Goal: Information Seeking & Learning: Check status

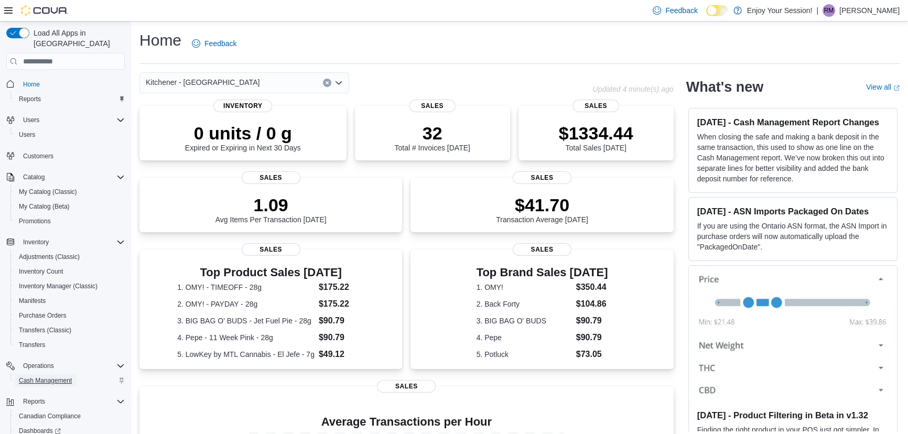
click at [62, 376] on span "Cash Management" at bounding box center [45, 380] width 53 height 8
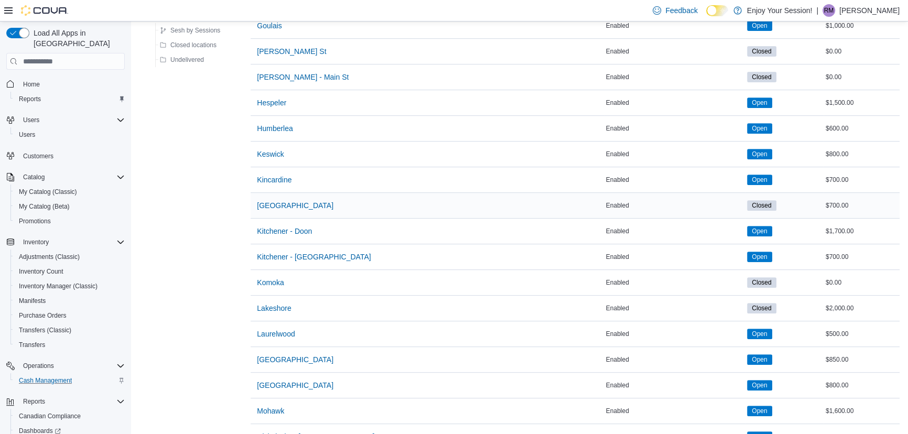
scroll to position [571, 0]
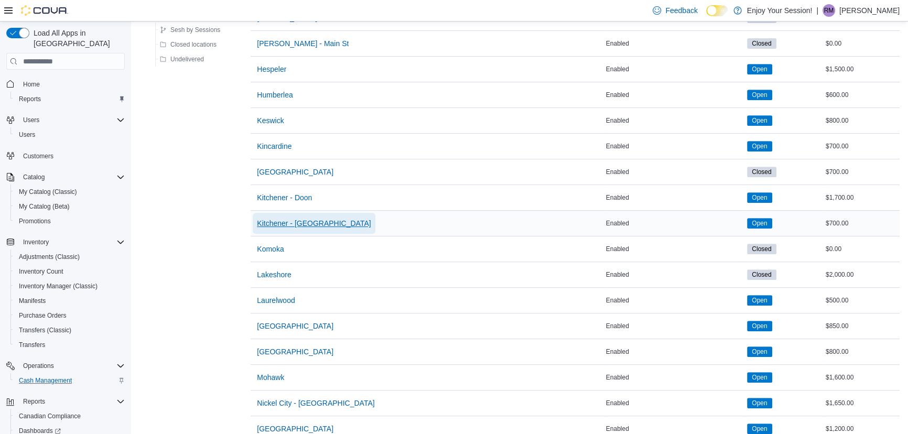
click at [311, 223] on span "Kitchener - [GEOGRAPHIC_DATA]" at bounding box center [314, 223] width 114 height 10
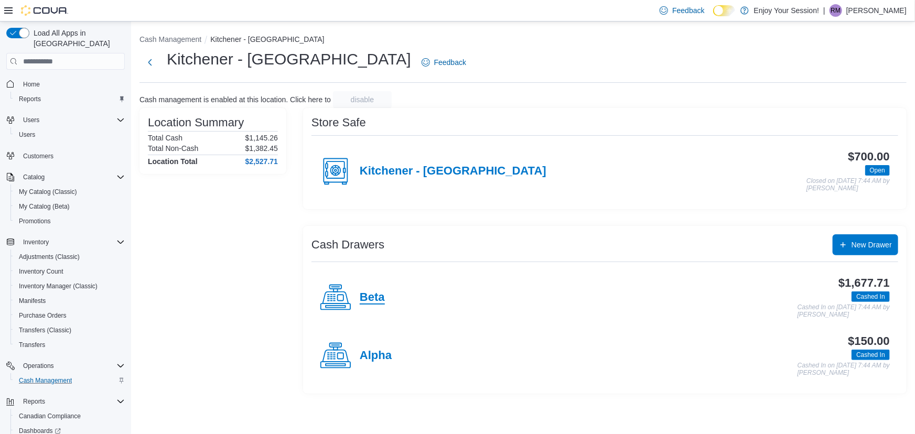
click at [380, 298] on h4 "Beta" at bounding box center [372, 298] width 25 height 14
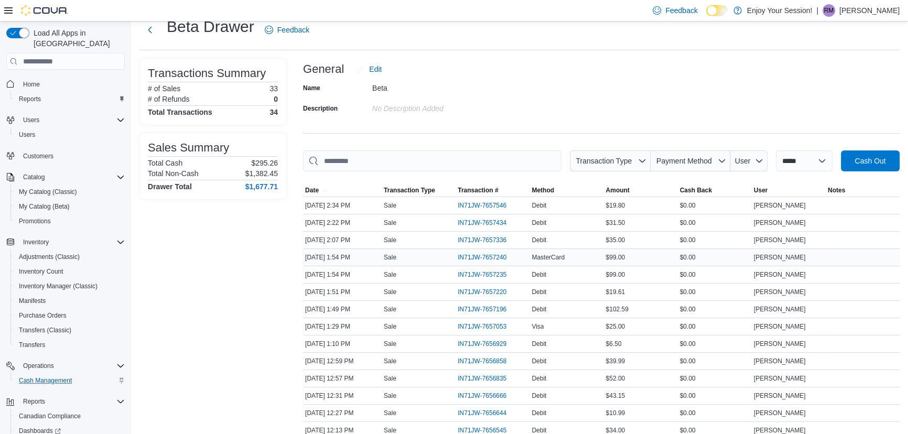
scroll to position [47, 0]
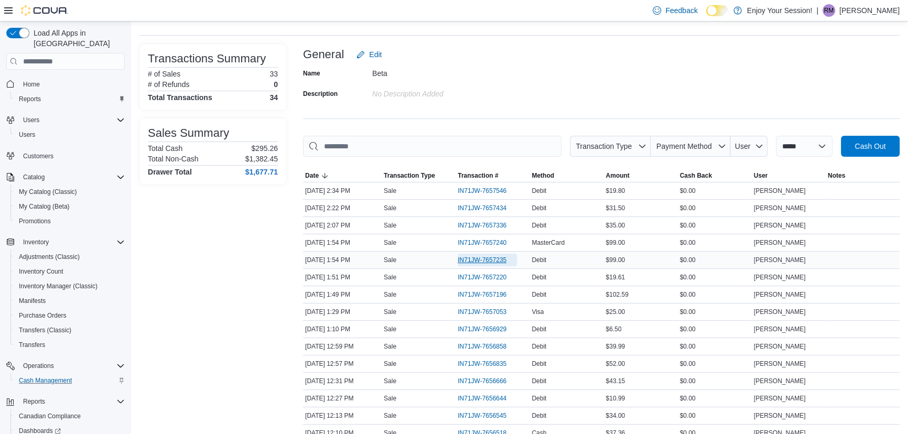
click at [491, 258] on span "IN71JW-7657235" at bounding box center [482, 260] width 49 height 8
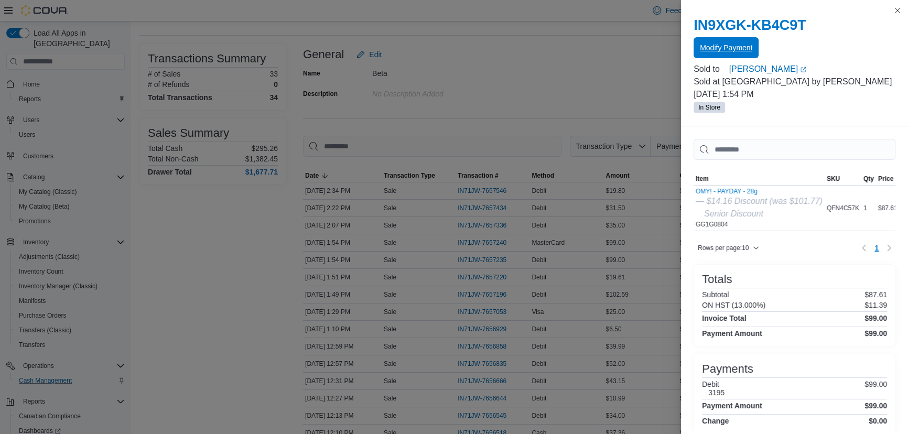
click at [726, 40] on span "Modify Payment" at bounding box center [726, 47] width 52 height 21
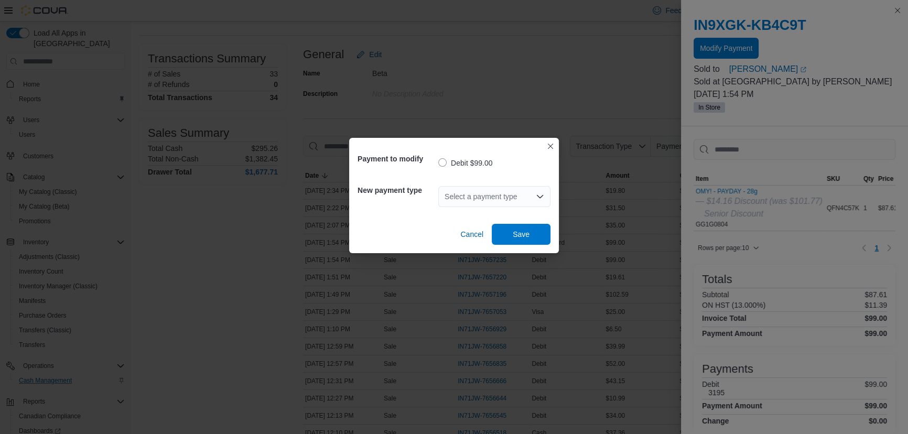
click at [503, 190] on div "Select a payment type" at bounding box center [494, 196] width 112 height 21
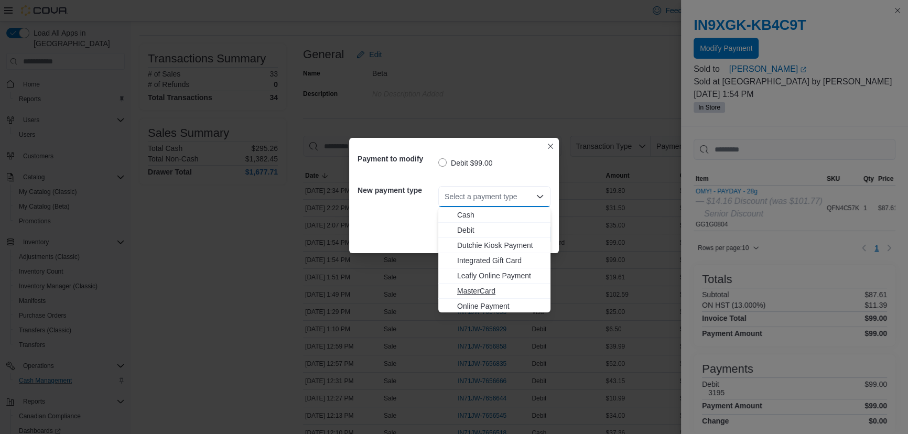
click at [464, 286] on span "MasterCard" at bounding box center [500, 291] width 87 height 10
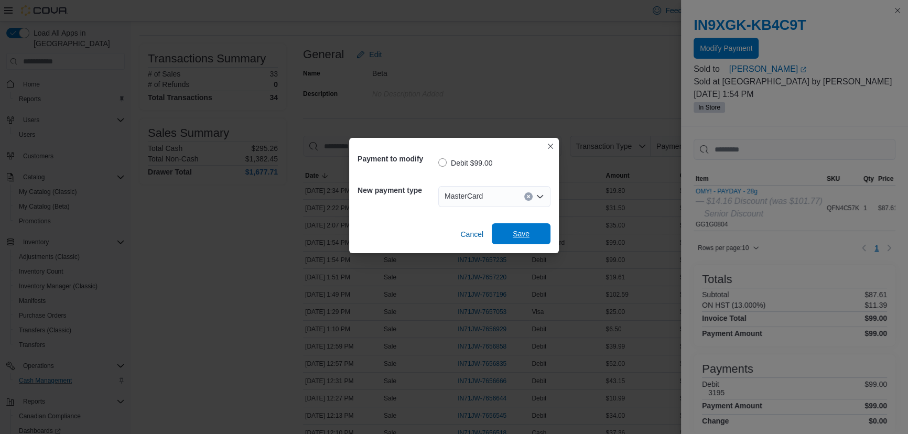
click at [516, 236] on span "Save" at bounding box center [521, 234] width 17 height 10
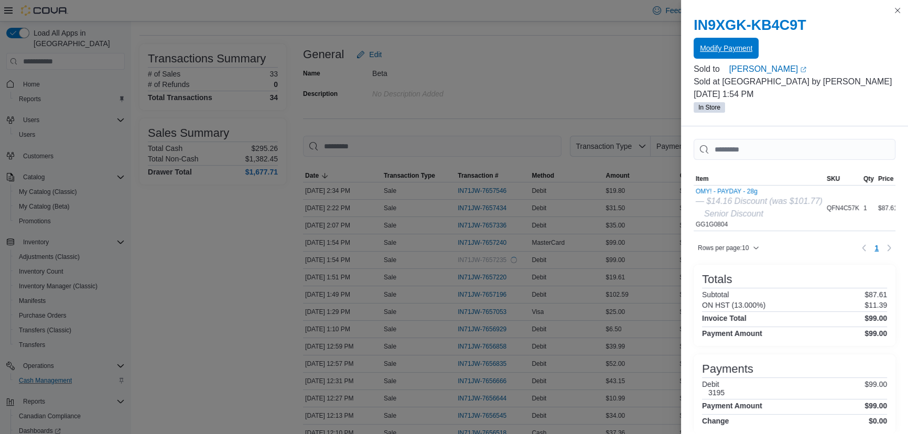
scroll to position [0, 0]
click at [898, 8] on button "Close this dialog" at bounding box center [897, 10] width 13 height 13
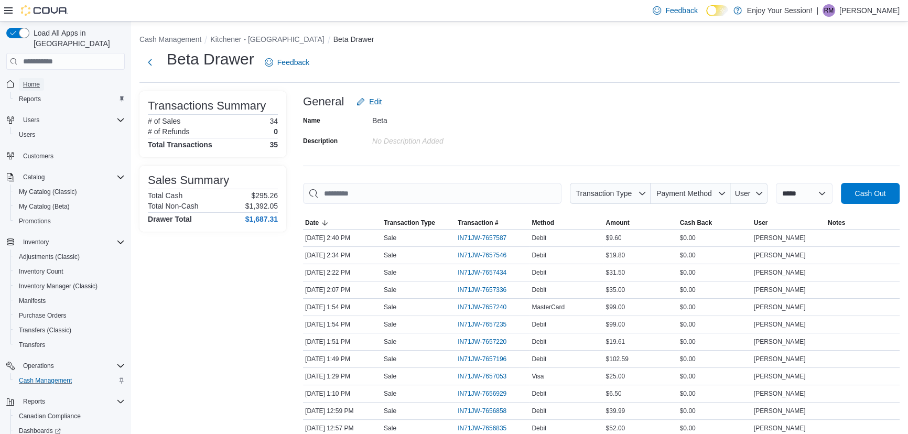
click at [24, 80] on span "Home" at bounding box center [31, 84] width 17 height 8
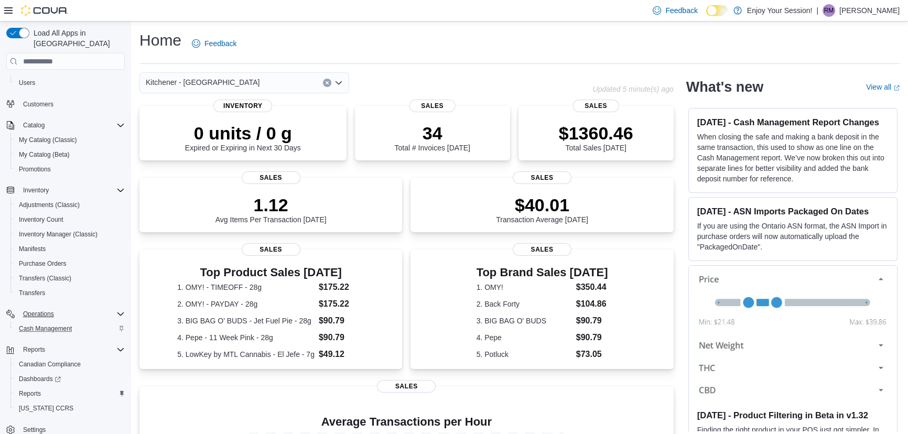
scroll to position [57, 0]
click at [60, 320] on span "Cash Management" at bounding box center [45, 324] width 53 height 8
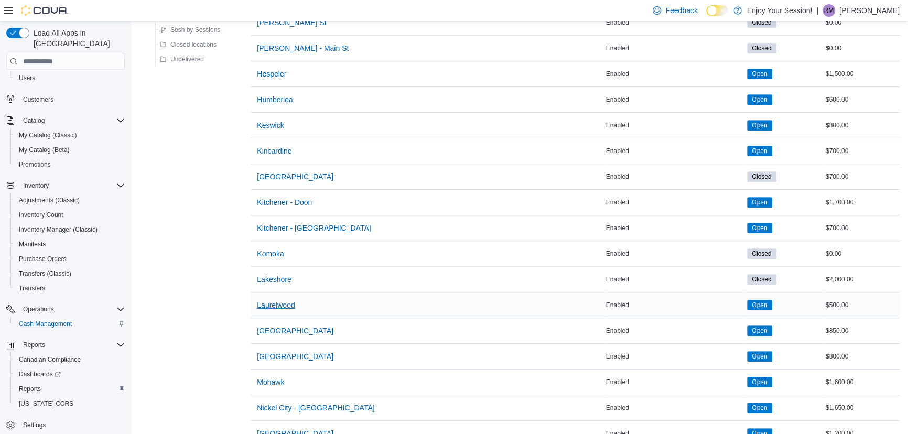
scroll to position [571, 0]
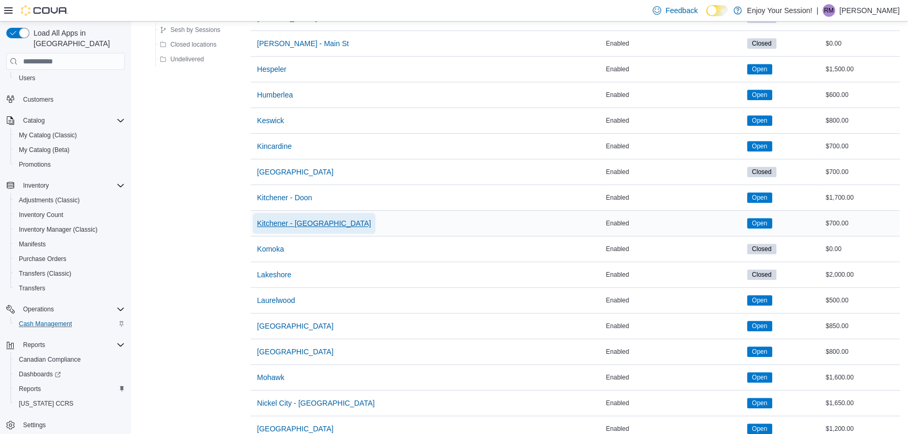
click at [314, 222] on span "Kitchener - [GEOGRAPHIC_DATA]" at bounding box center [314, 223] width 114 height 10
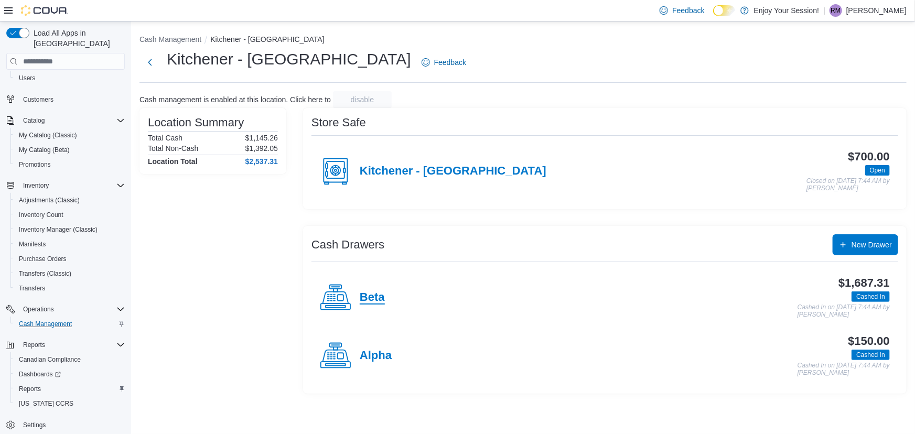
click at [373, 291] on h4 "Beta" at bounding box center [372, 298] width 25 height 14
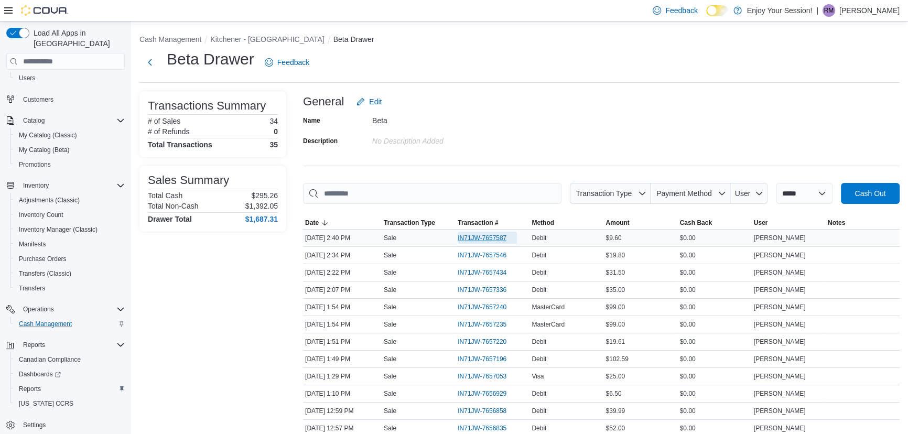
click at [492, 237] on span "IN71JW-7657587" at bounding box center [482, 238] width 49 height 8
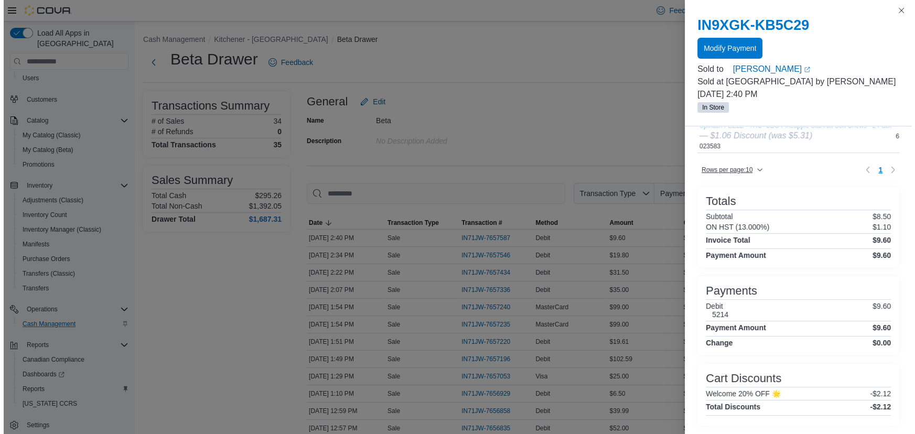
scroll to position [117, 0]
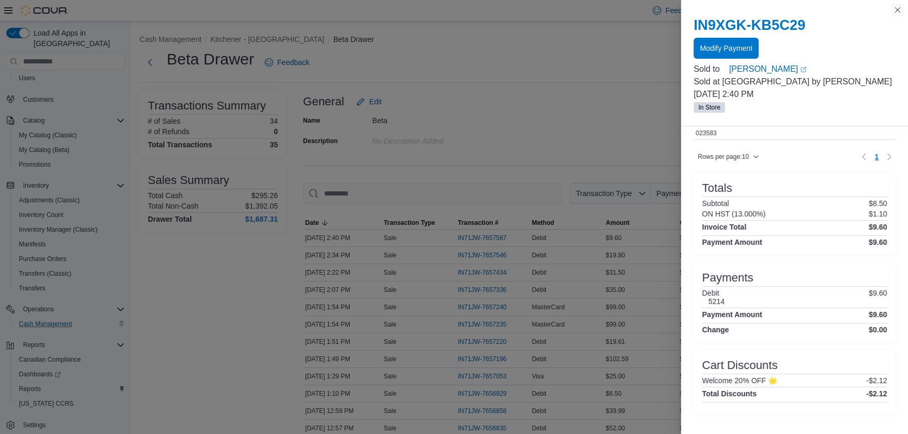
click at [900, 10] on button "Close this dialog" at bounding box center [897, 10] width 13 height 13
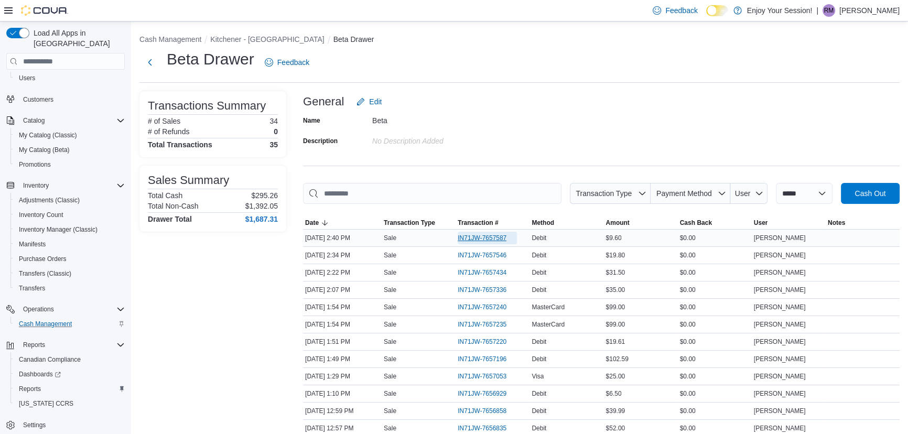
click at [467, 236] on span "IN71JW-7657587" at bounding box center [482, 238] width 49 height 8
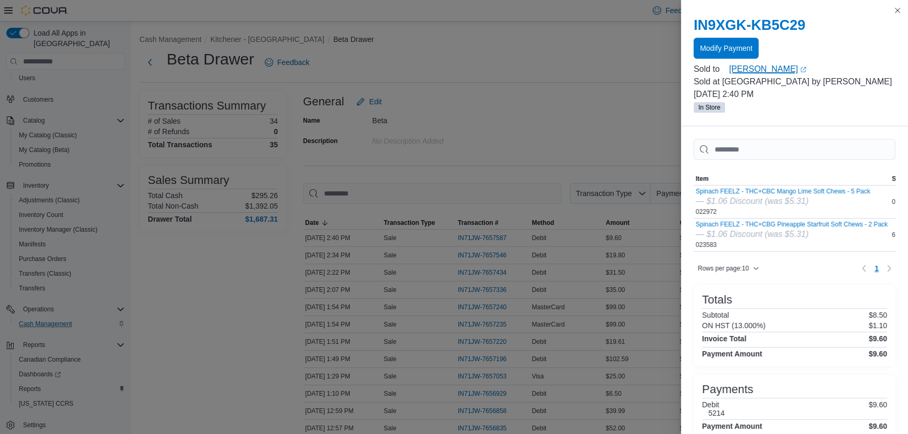
click at [736, 66] on link "[PERSON_NAME] (opens in a new tab or window)" at bounding box center [812, 69] width 167 height 13
click at [895, 10] on button "Close this dialog" at bounding box center [897, 10] width 13 height 13
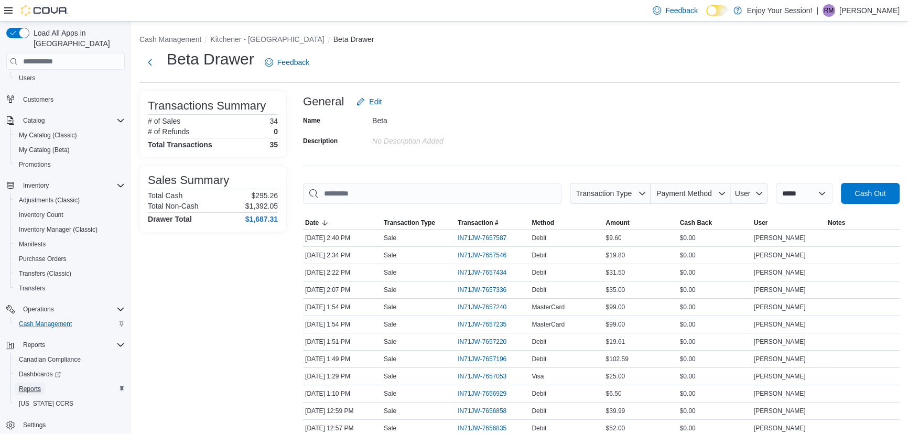
click at [20, 385] on span "Reports" at bounding box center [30, 389] width 22 height 8
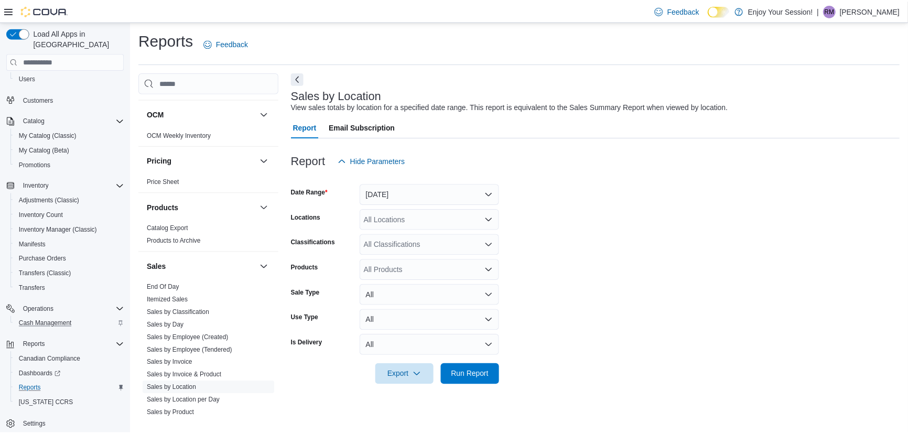
scroll to position [634, 0]
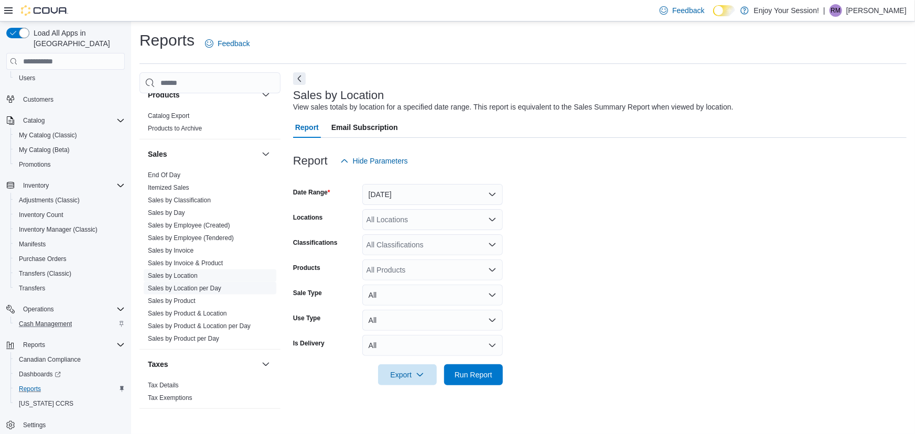
click at [186, 286] on link "Sales by Location per Day" at bounding box center [184, 288] width 73 height 7
click at [414, 198] on button "[DATE]" at bounding box center [432, 194] width 140 height 21
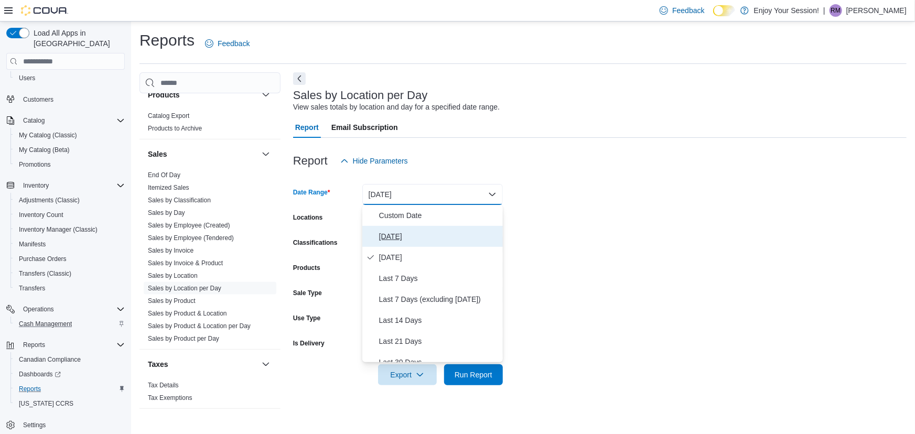
click at [377, 235] on button "[DATE]" at bounding box center [432, 236] width 140 height 21
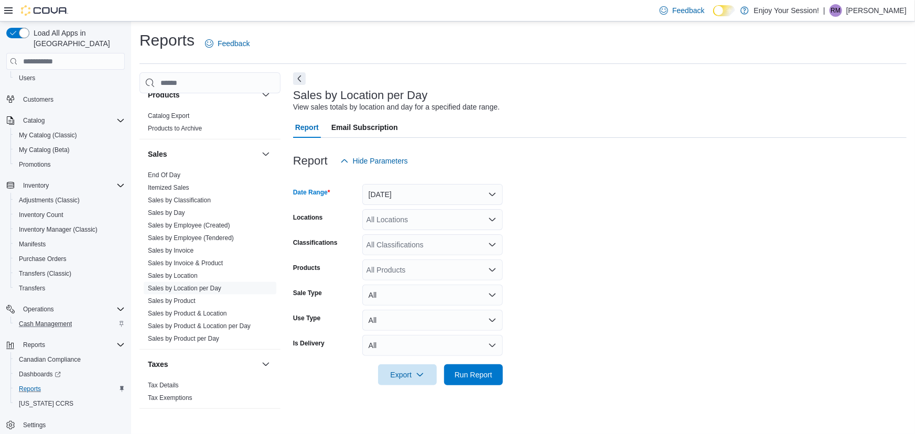
click at [391, 217] on div "All Locations" at bounding box center [432, 219] width 140 height 21
type input "****"
click at [406, 231] on button "Kitchener - [GEOGRAPHIC_DATA]" at bounding box center [432, 237] width 140 height 15
click at [534, 220] on form "Date Range [DATE] Locations Kitchener - Highland Classifications All Classifica…" at bounding box center [599, 278] width 613 height 214
click at [478, 371] on span "Run Report" at bounding box center [473, 374] width 38 height 10
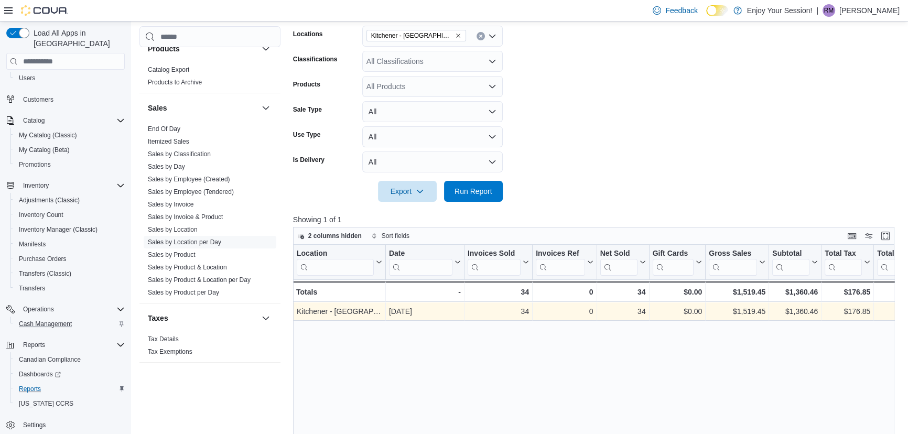
scroll to position [190, 0]
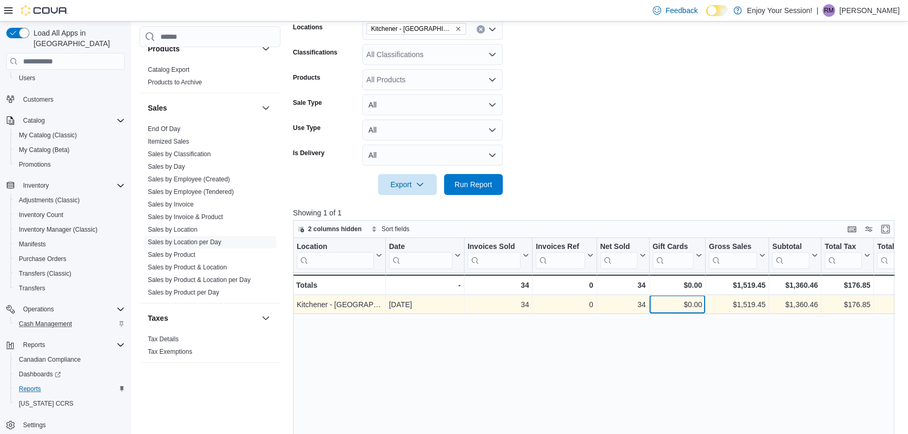
click at [697, 307] on div "$0.00" at bounding box center [677, 305] width 50 height 13
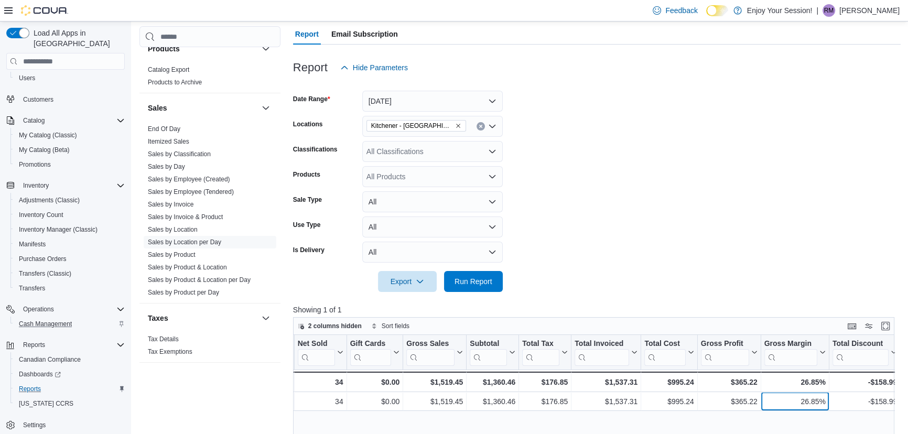
scroll to position [0, 0]
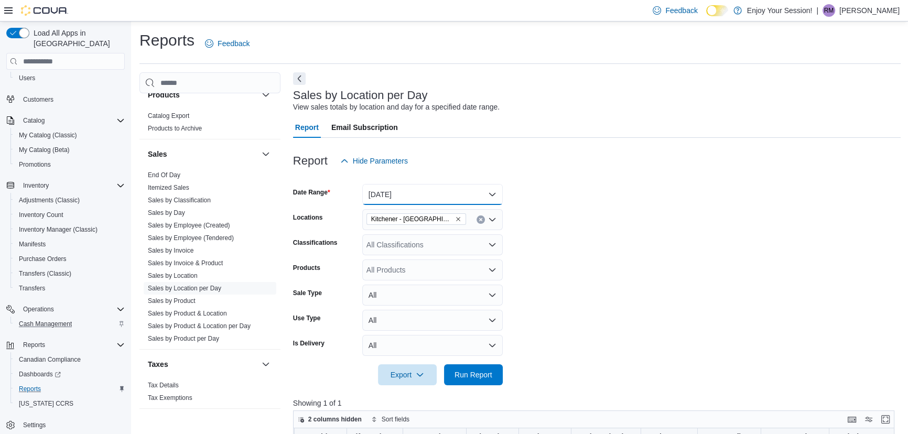
click at [403, 199] on button "[DATE]" at bounding box center [432, 194] width 140 height 21
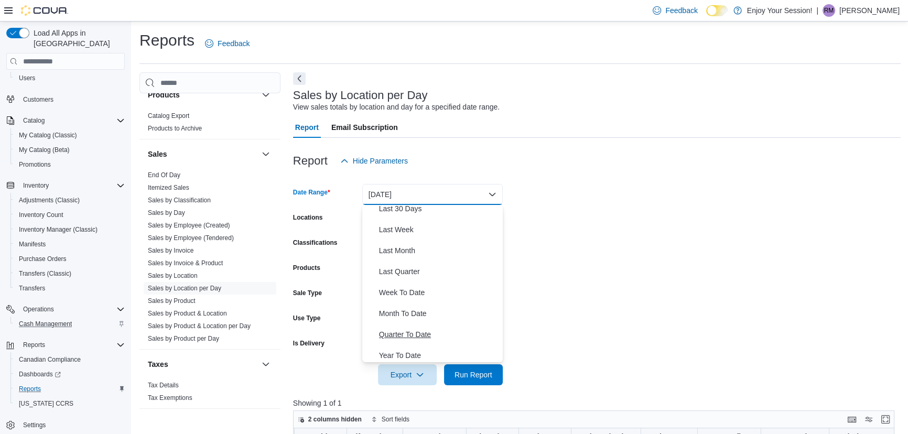
scroll to position [157, 0]
click at [400, 311] on span "Month To Date" at bounding box center [438, 309] width 119 height 13
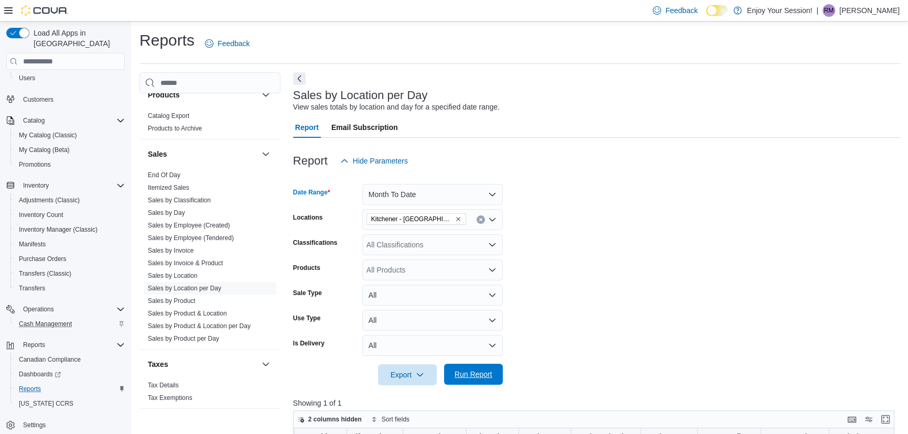
click at [468, 372] on span "Run Report" at bounding box center [473, 374] width 38 height 10
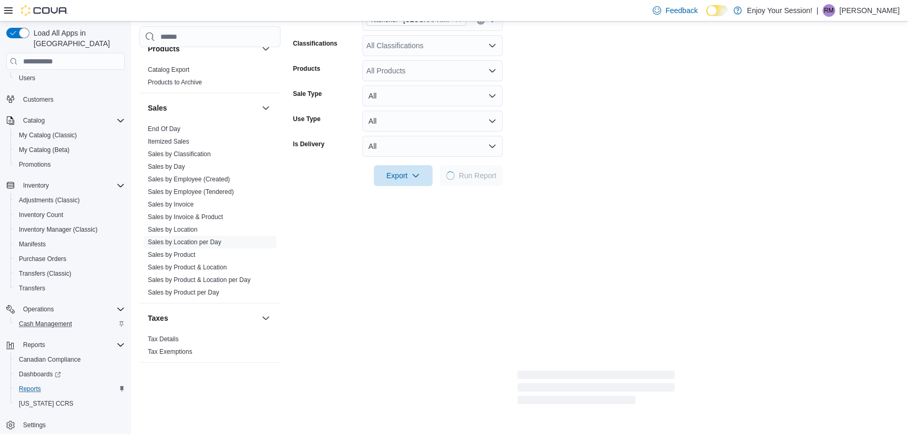
scroll to position [238, 0]
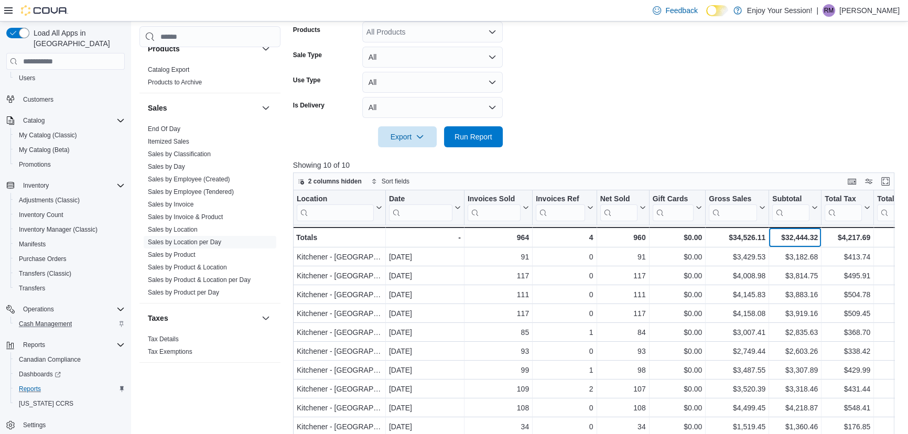
click at [796, 230] on div "$32,444.32 - Subtotal, column 8, row 11" at bounding box center [795, 237] width 52 height 20
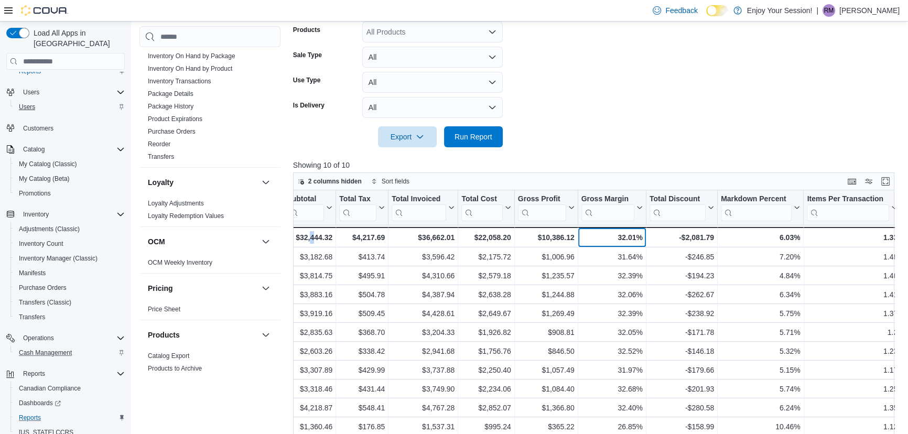
scroll to position [0, 0]
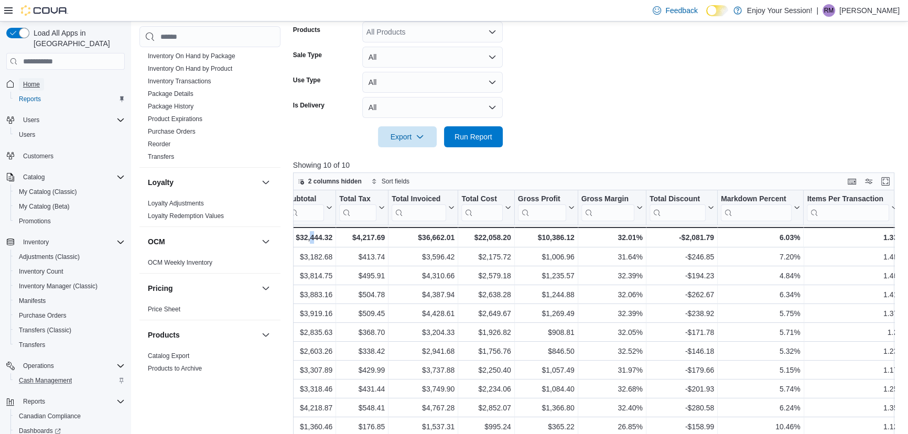
click at [30, 80] on span "Home" at bounding box center [31, 84] width 17 height 8
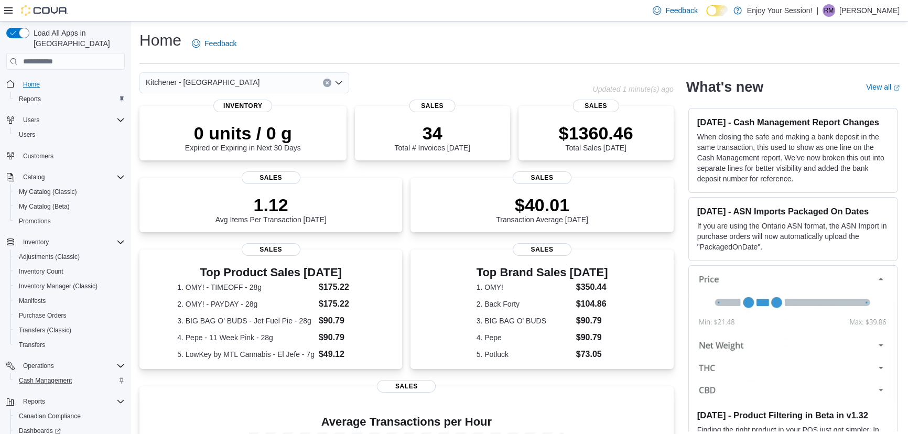
click at [26, 79] on button "Home" at bounding box center [65, 83] width 127 height 15
click at [49, 77] on span "Home" at bounding box center [72, 83] width 106 height 13
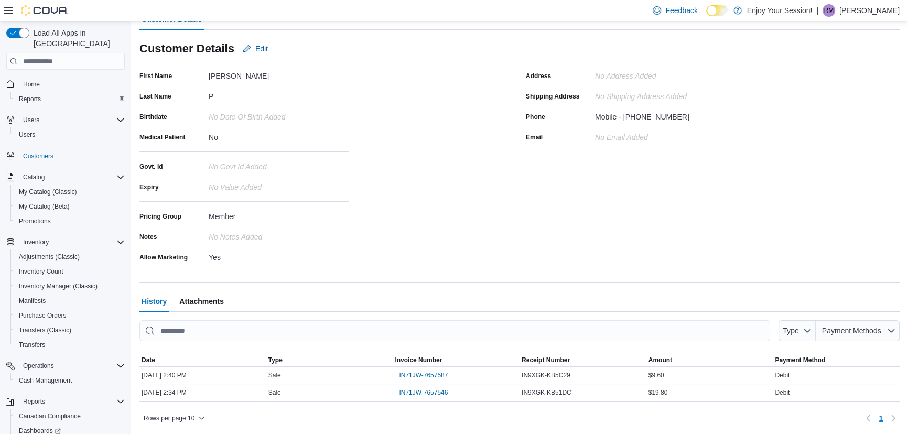
scroll to position [83, 0]
click at [410, 393] on span "IN71JW-7657546" at bounding box center [423, 392] width 49 height 8
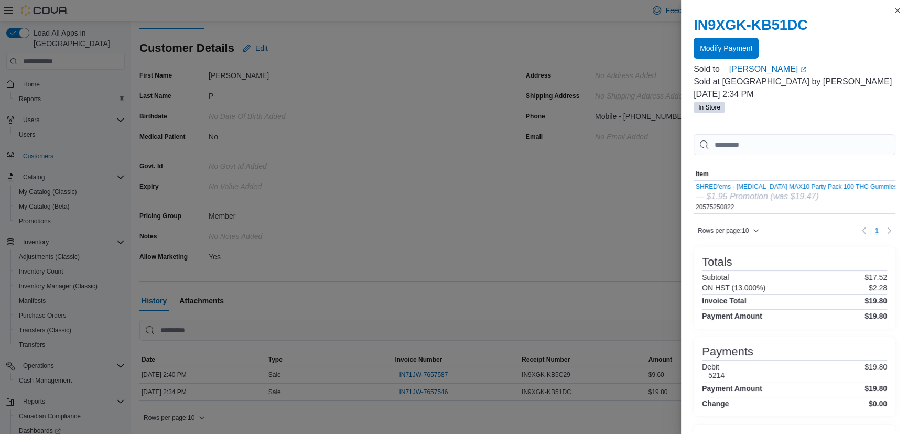
scroll to position [0, 0]
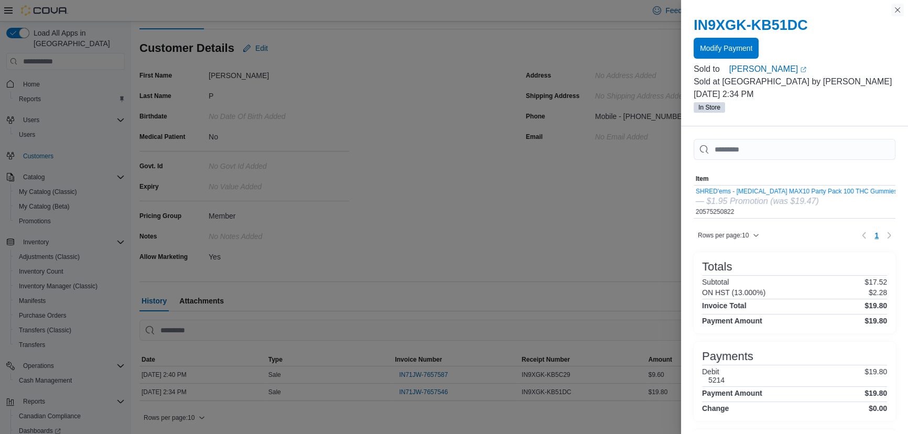
click at [900, 12] on button "Close this dialog" at bounding box center [897, 10] width 13 height 13
